Goal: Information Seeking & Learning: Learn about a topic

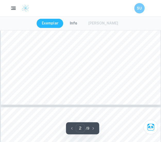
scroll to position [379, 0]
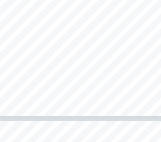
click at [116, 92] on div "How and to what effect does the Netflix Series Black Mirror by [PERSON_NAME] us…" at bounding box center [81, 2] width 160 height 207
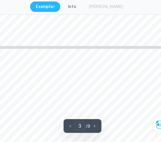
scroll to position [427, 0]
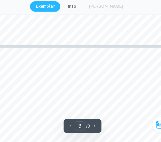
click at [87, 94] on span "Figure 1" at bounding box center [89, 95] width 11 height 3
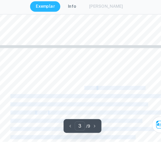
drag, startPoint x: 87, startPoint y: 94, endPoint x: 17, endPoint y: 99, distance: 69.9
click at [37, 102] on span "back of [PERSON_NAME], a secondary character9s truck, who is desperately trying…" at bounding box center [85, 102] width 132 height 3
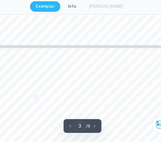
click at [37, 102] on span "back of [PERSON_NAME], a secondary character9s truck, who is desperately trying…" at bounding box center [85, 102] width 132 height 3
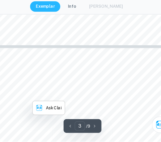
click at [37, 102] on span "back of [PERSON_NAME], a secondary character9s truck, who is desperately trying…" at bounding box center [85, 102] width 132 height 3
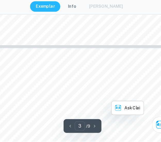
click at [37, 102] on span "back of [PERSON_NAME], a secondary character9s truck, who is desperately trying…" at bounding box center [85, 102] width 132 height 3
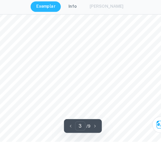
scroll to position [511, 0]
click at [67, 102] on div "meanings9 that meet in a montage effect= (Green). For instance, the episode <Me…" at bounding box center [81, 79] width 160 height 207
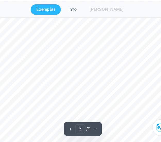
click at [93, 82] on span "sounds of the robot. Though the scenes are dramatized, this reflects civilizati…" at bounding box center [79, 81] width 120 height 3
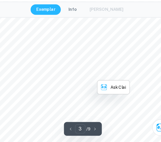
click at [93, 82] on span "sounds of the robot. Though the scenes are dramatized, this reflects civilizati…" at bounding box center [79, 81] width 120 height 3
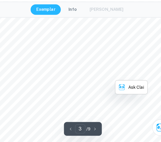
click at [93, 82] on span "sounds of the robot. Though the scenes are dramatized, this reflects civilizati…" at bounding box center [79, 81] width 120 height 3
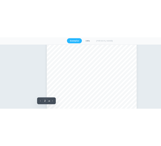
scroll to position [290, 0]
